Goal: Find specific page/section: Find specific page/section

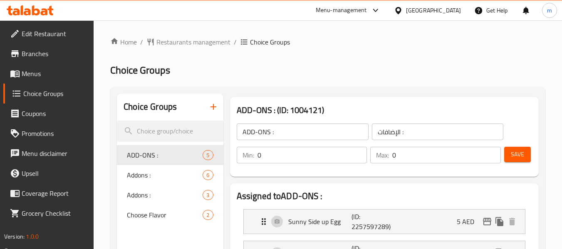
scroll to position [422, 0]
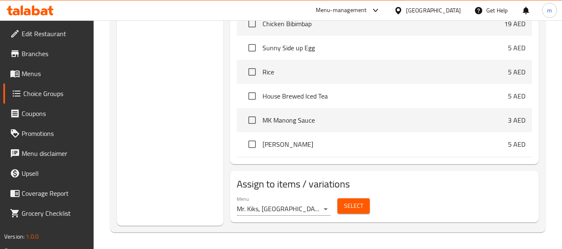
click at [408, 12] on div "United Arab Emirates" at bounding box center [433, 10] width 55 height 9
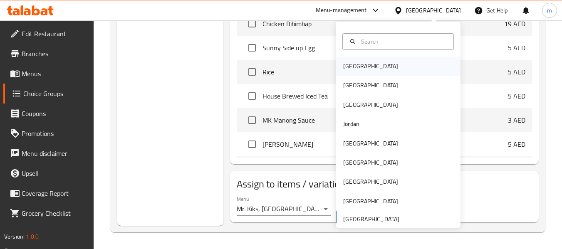
click at [361, 63] on div "[GEOGRAPHIC_DATA]" at bounding box center [370, 66] width 68 height 19
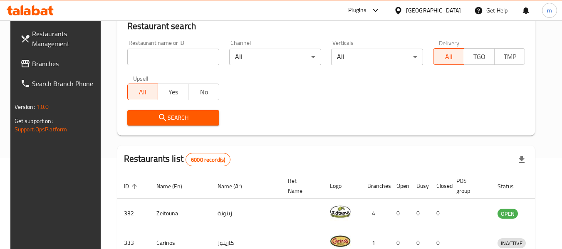
scroll to position [380, 0]
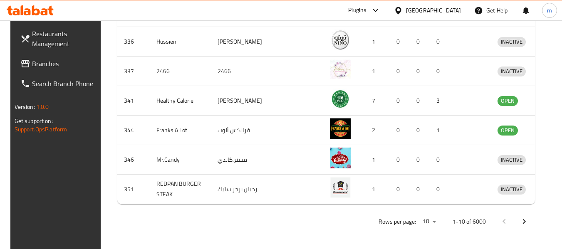
click at [46, 11] on icon at bounding box center [44, 11] width 7 height 7
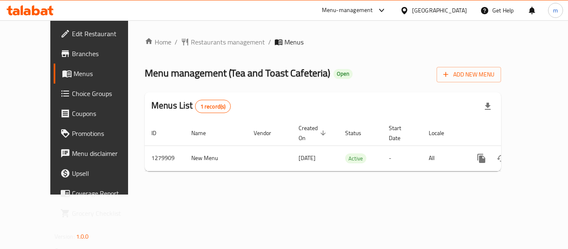
click at [74, 74] on span "Menus" at bounding box center [106, 74] width 65 height 10
click at [72, 94] on span "Choice Groups" at bounding box center [105, 94] width 67 height 10
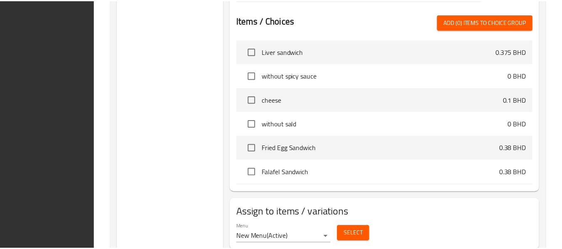
scroll to position [359, 0]
